Goal: Navigation & Orientation: Find specific page/section

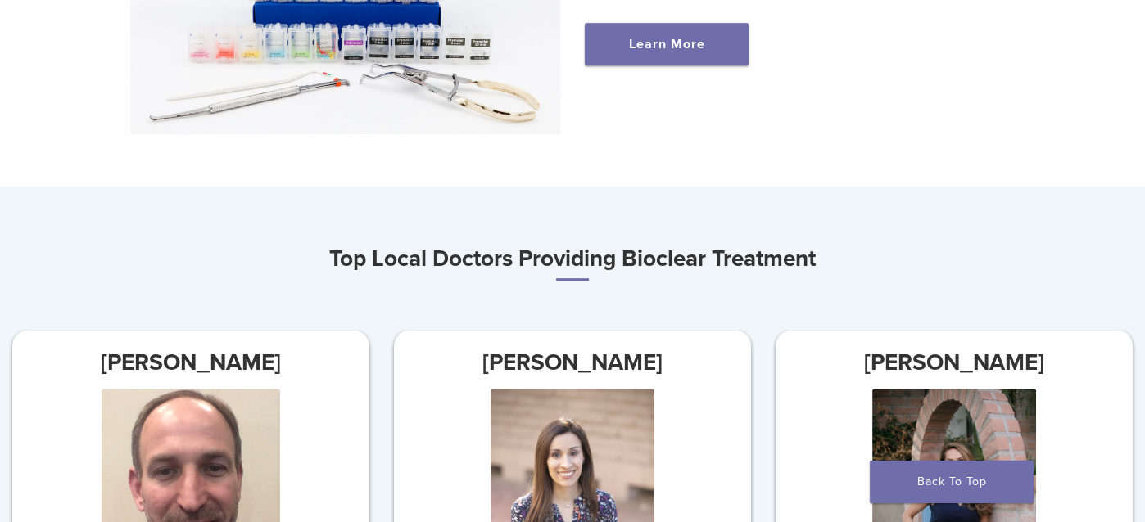
scroll to position [573, 0]
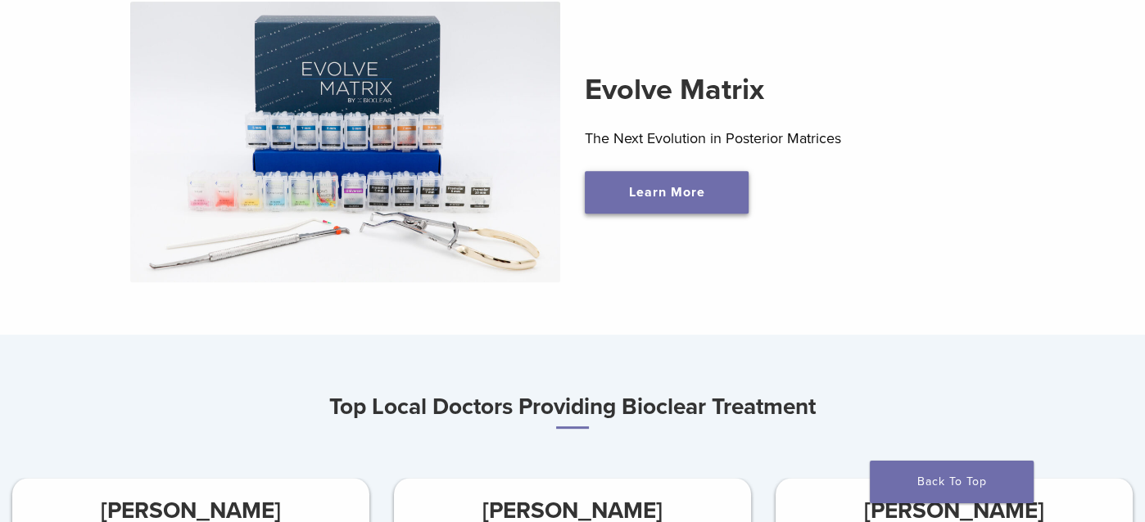
drag, startPoint x: 658, startPoint y: 199, endPoint x: 649, endPoint y: 198, distance: 9.9
click at [658, 198] on link "Learn More" at bounding box center [667, 192] width 164 height 43
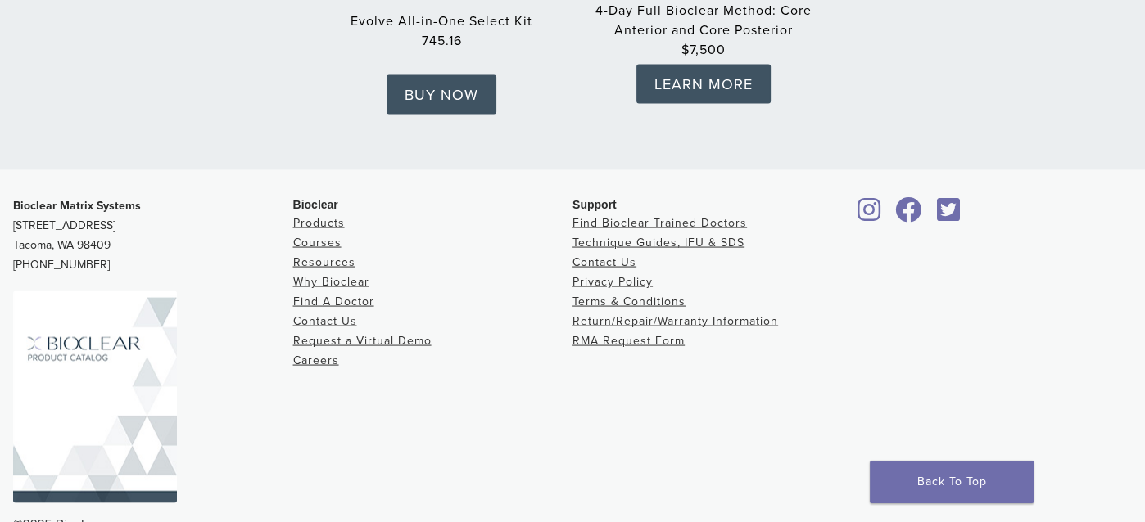
scroll to position [2843, 0]
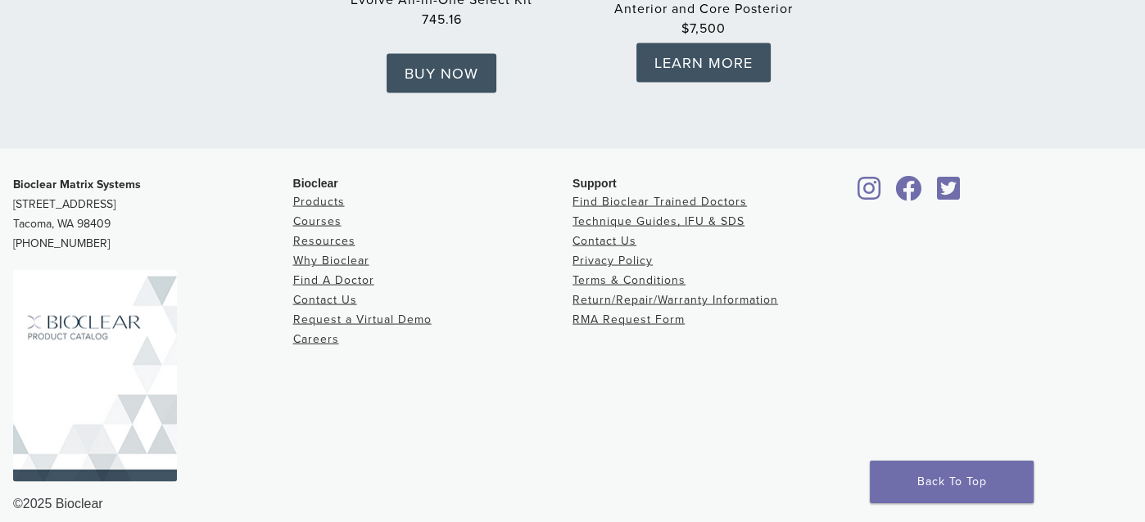
drag, startPoint x: 532, startPoint y: 299, endPoint x: 523, endPoint y: 180, distance: 119.1
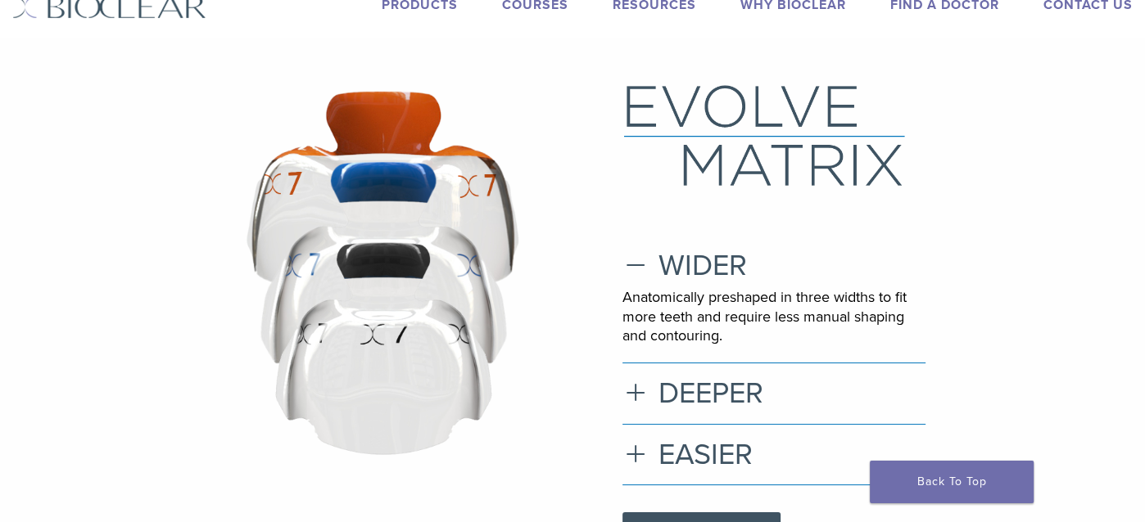
scroll to position [0, 0]
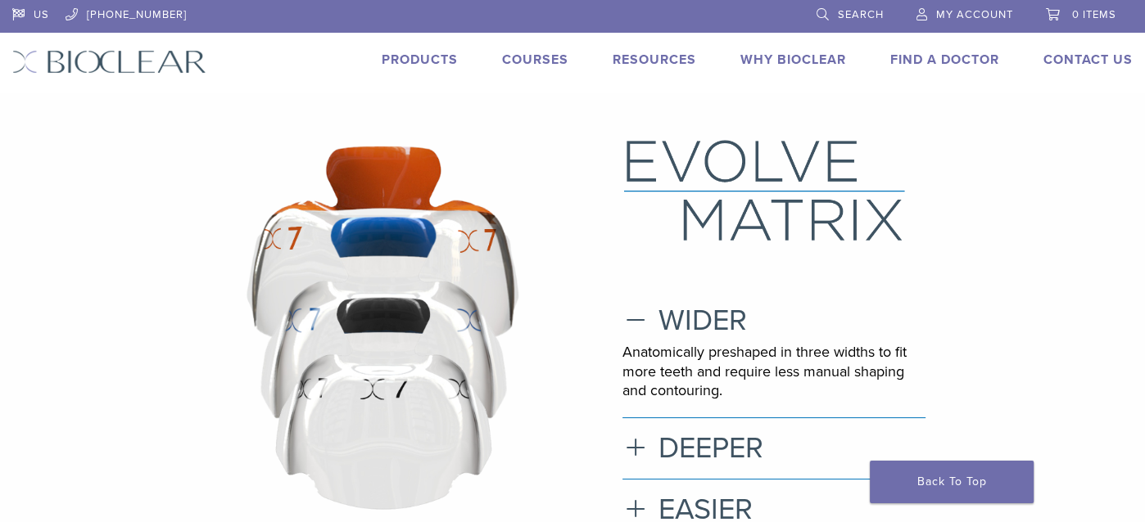
click at [758, 60] on link "Why Bioclear" at bounding box center [793, 60] width 106 height 16
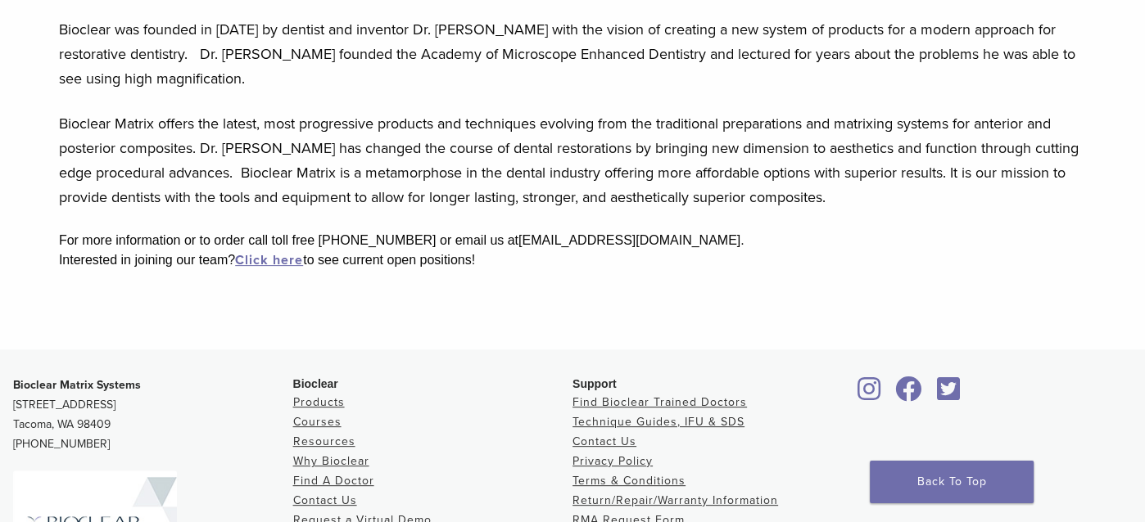
scroll to position [416, 0]
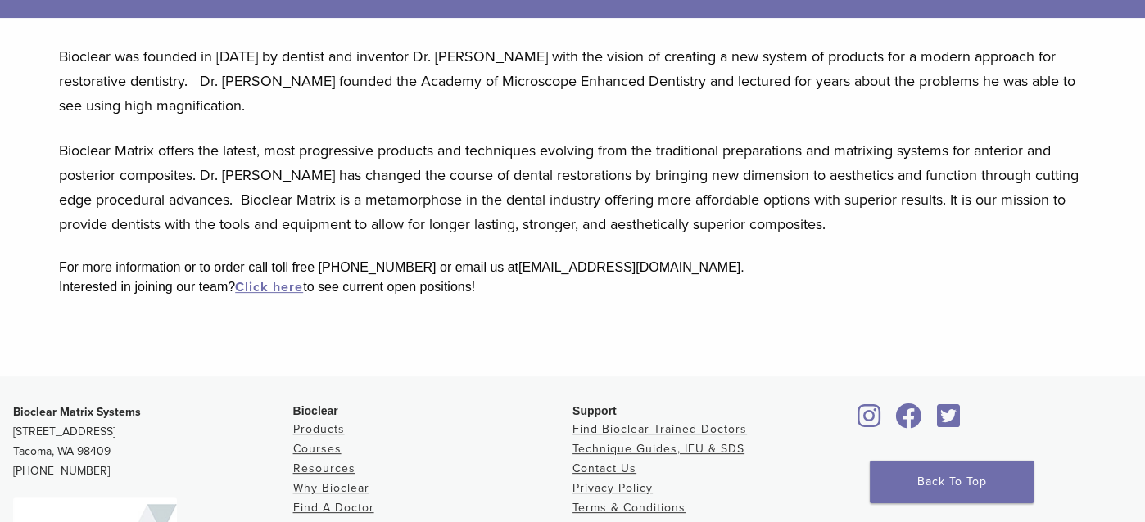
drag, startPoint x: 588, startPoint y: 82, endPoint x: 597, endPoint y: 112, distance: 31.6
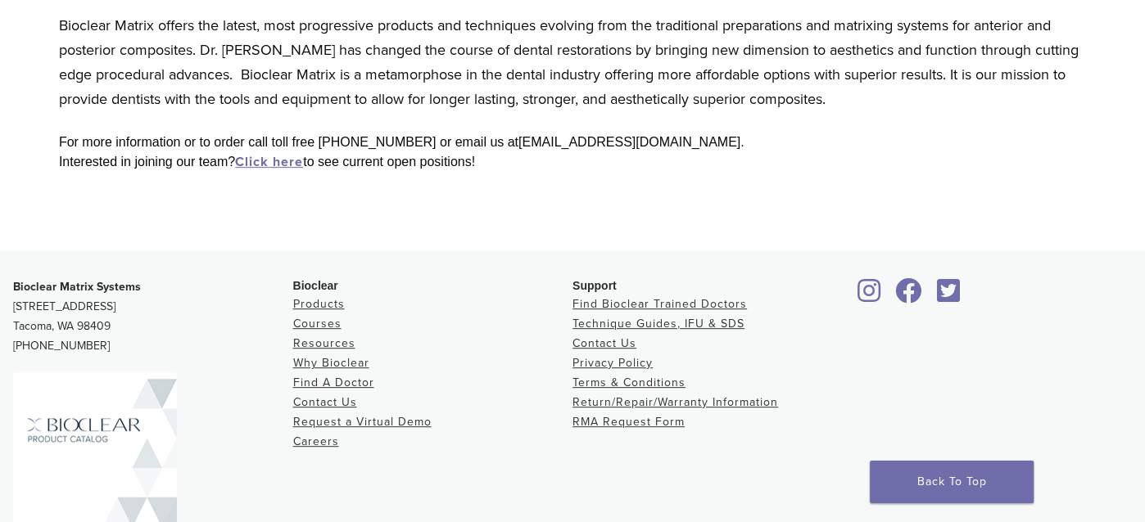
scroll to position [580, 0]
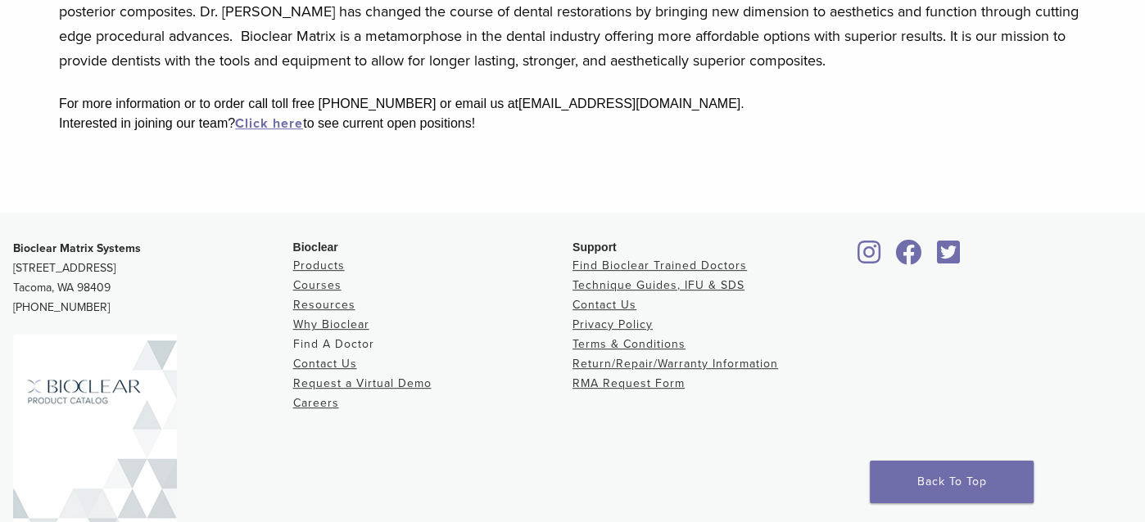
click at [338, 345] on link "Find A Doctor" at bounding box center [333, 344] width 81 height 14
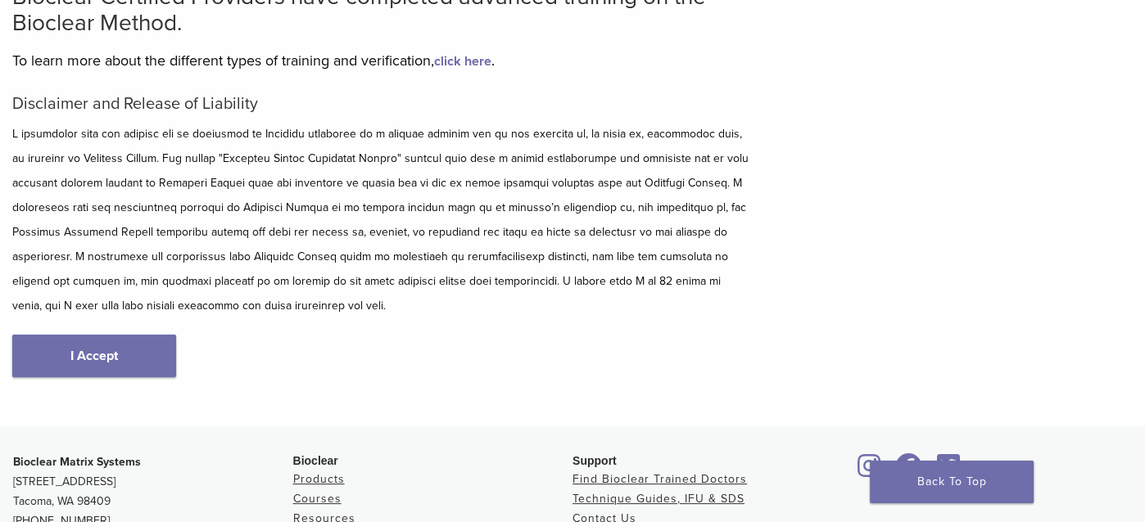
scroll to position [246, 0]
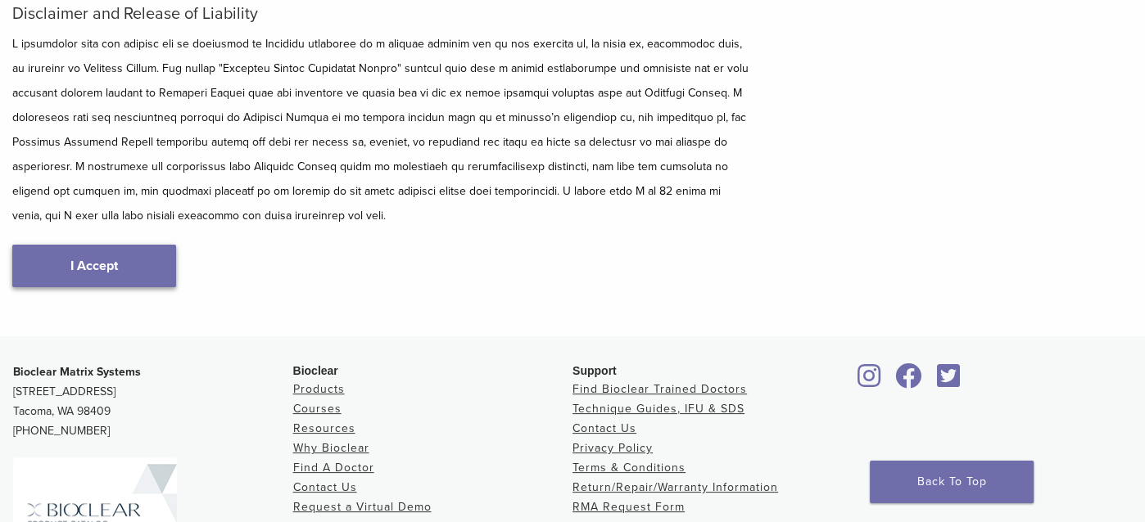
click at [144, 274] on link "I Accept" at bounding box center [94, 266] width 164 height 43
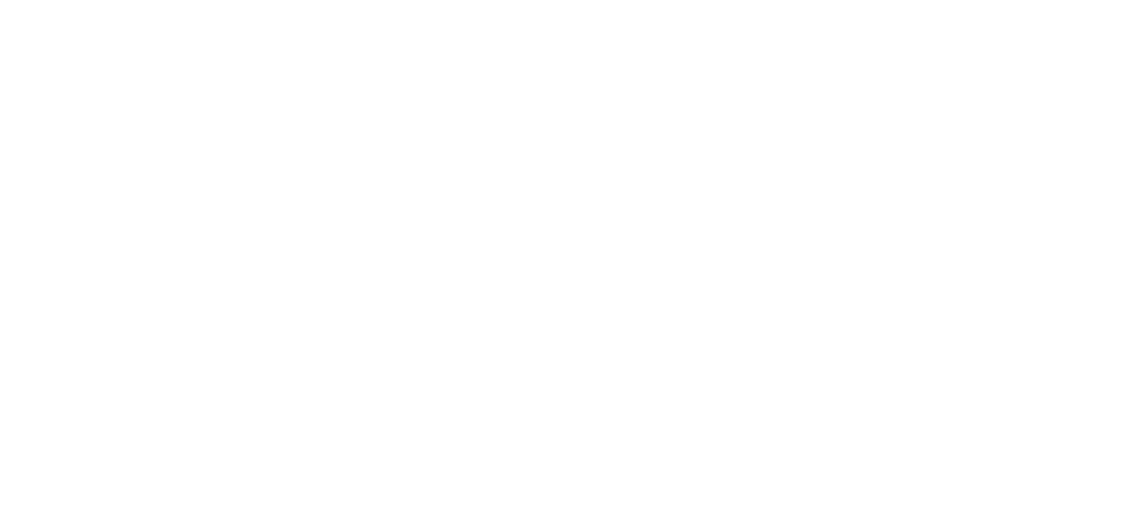
scroll to position [246, 0]
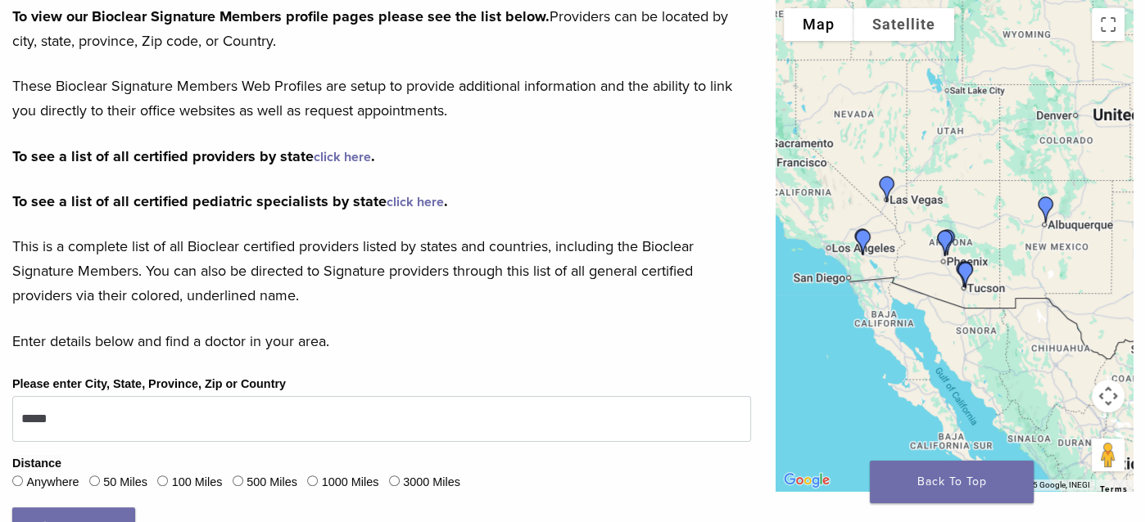
click at [961, 264] on img "DR. Brian Mitchell" at bounding box center [965, 275] width 39 height 39
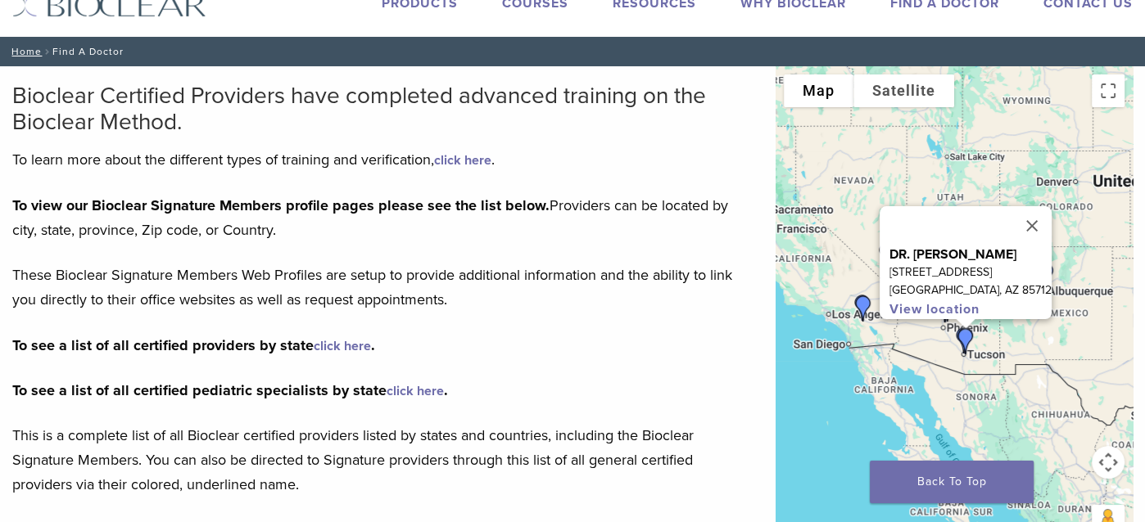
scroll to position [0, 0]
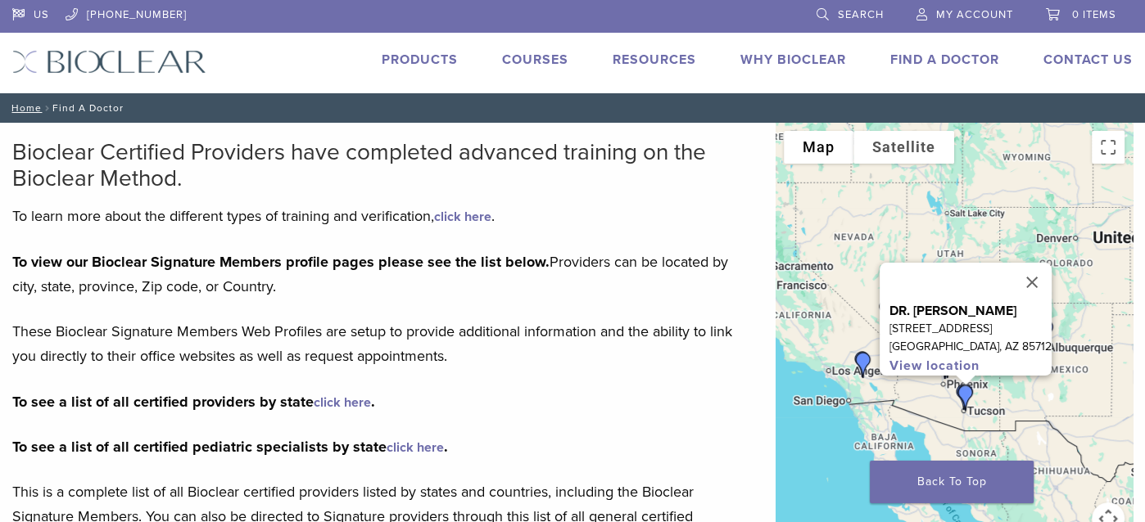
click at [319, 401] on link "click here" at bounding box center [342, 403] width 57 height 16
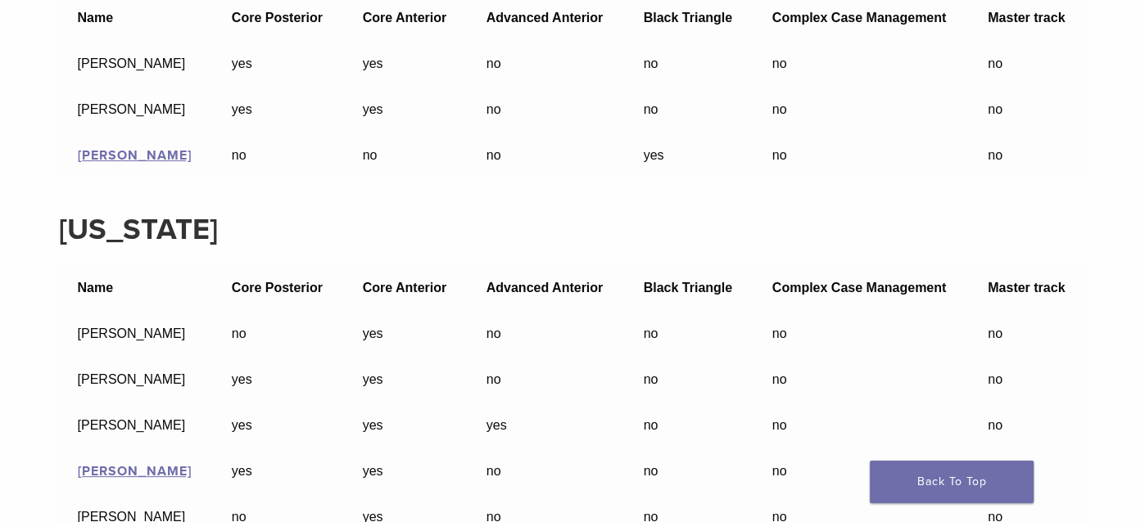
scroll to position [16789, 0]
